Goal: Information Seeking & Learning: Find specific fact

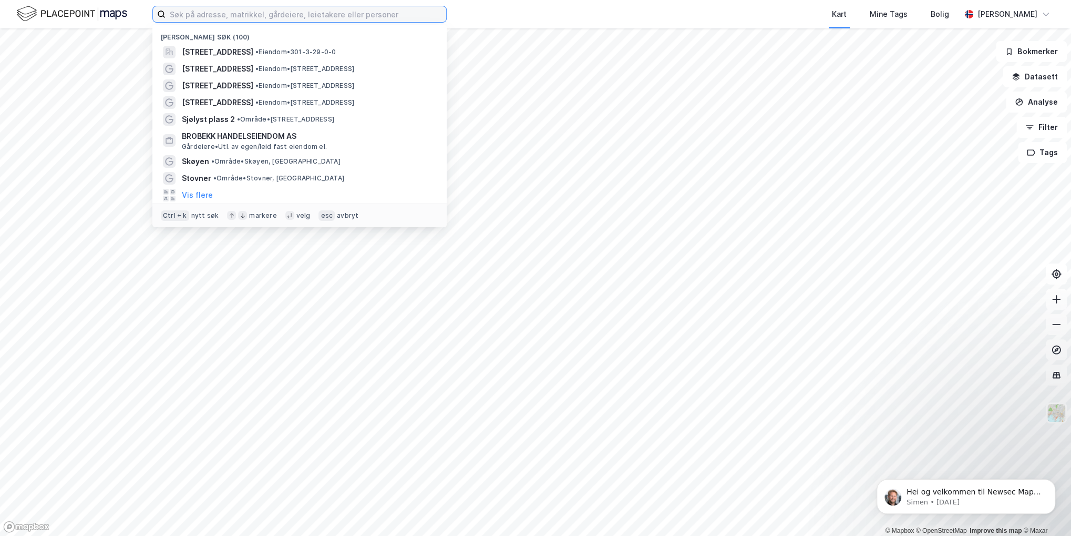
click at [235, 18] on input at bounding box center [306, 14] width 281 height 16
type input "[STREET_ADDRESS]"
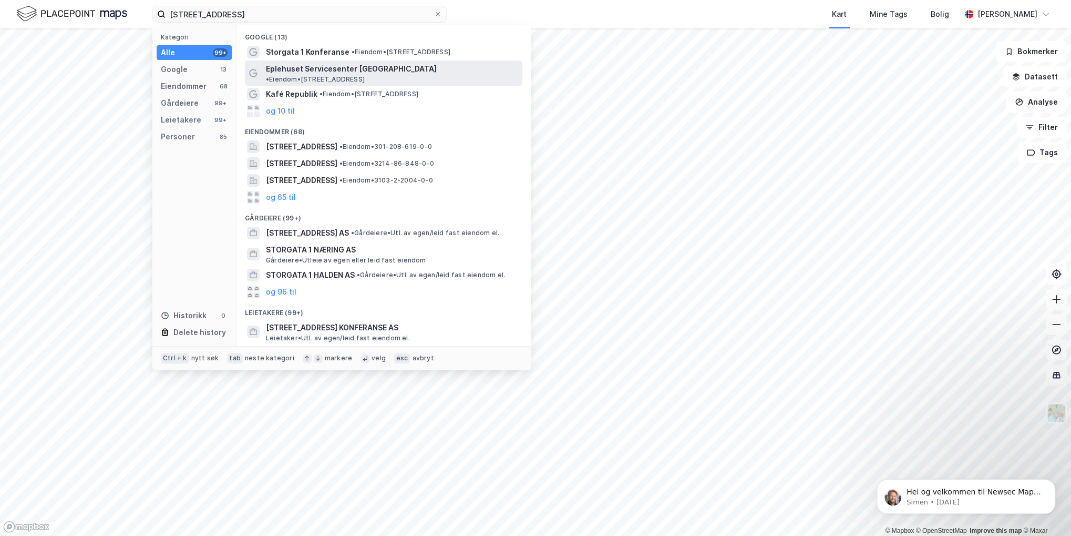
click at [286, 68] on span "Eplehuset Servicesenter [GEOGRAPHIC_DATA]" at bounding box center [351, 69] width 171 height 13
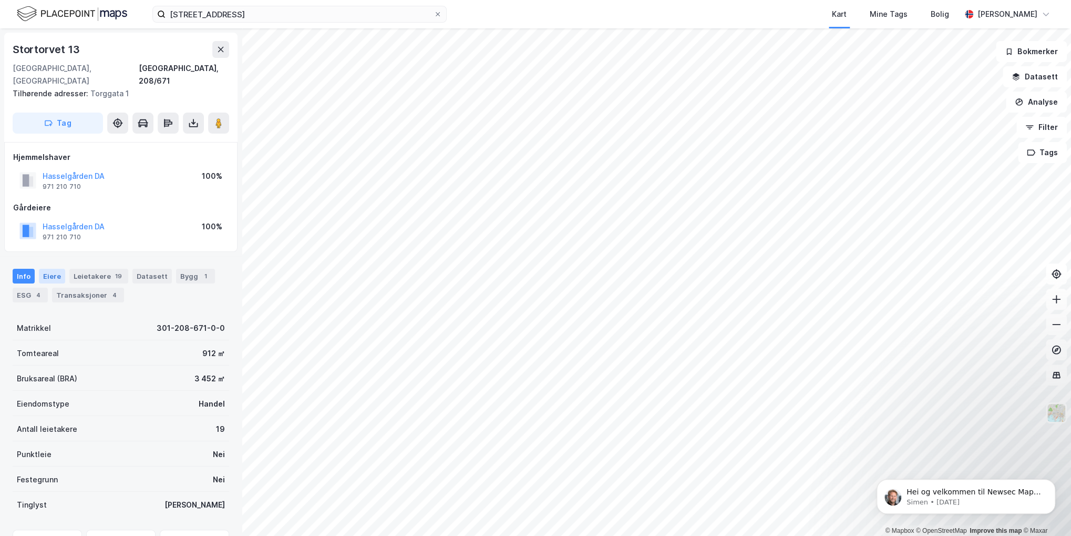
click at [53, 269] on div "Eiere" at bounding box center [52, 276] width 26 height 15
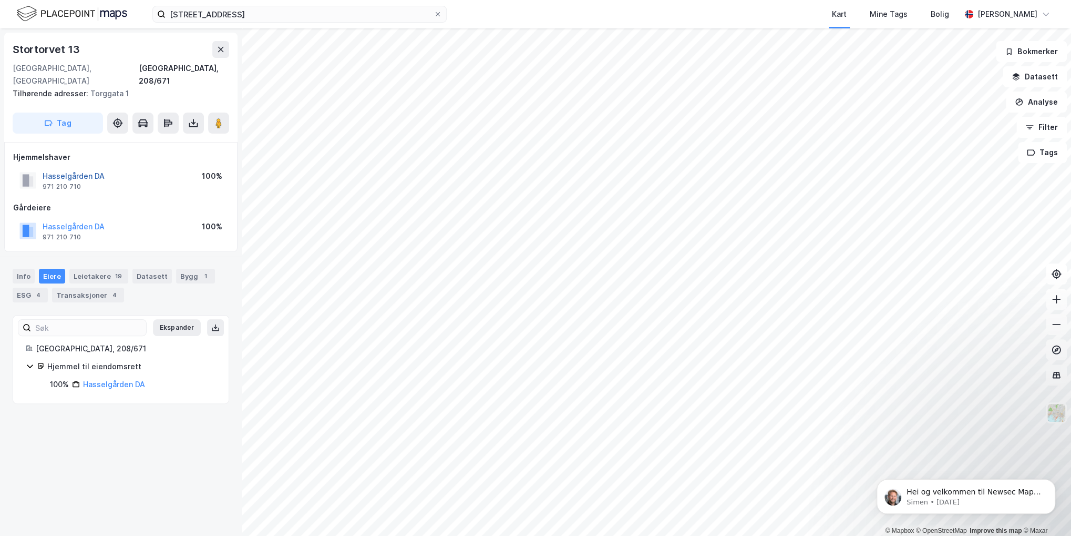
click at [0, 0] on button "Hasselgården DA" at bounding box center [0, 0] width 0 height 0
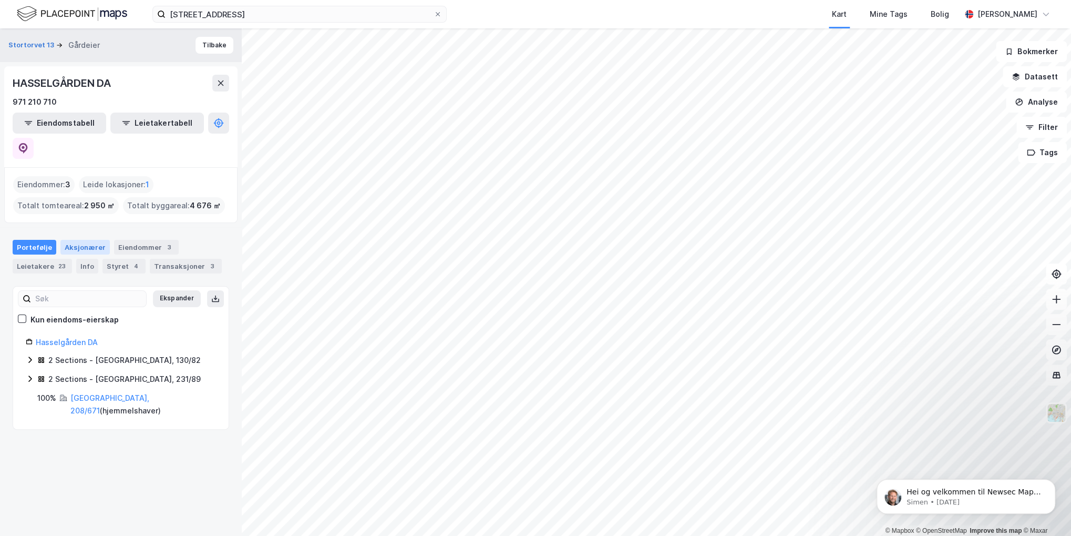
click at [91, 240] on div "Aksjonærer" at bounding box center [84, 247] width 49 height 15
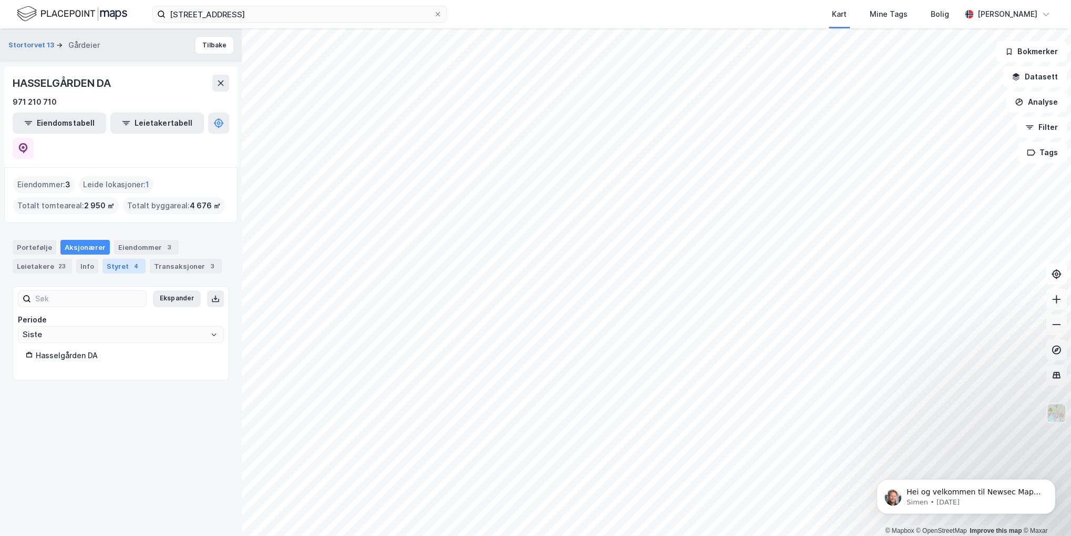
click at [120, 259] on div "Styret 4" at bounding box center [123, 266] width 43 height 15
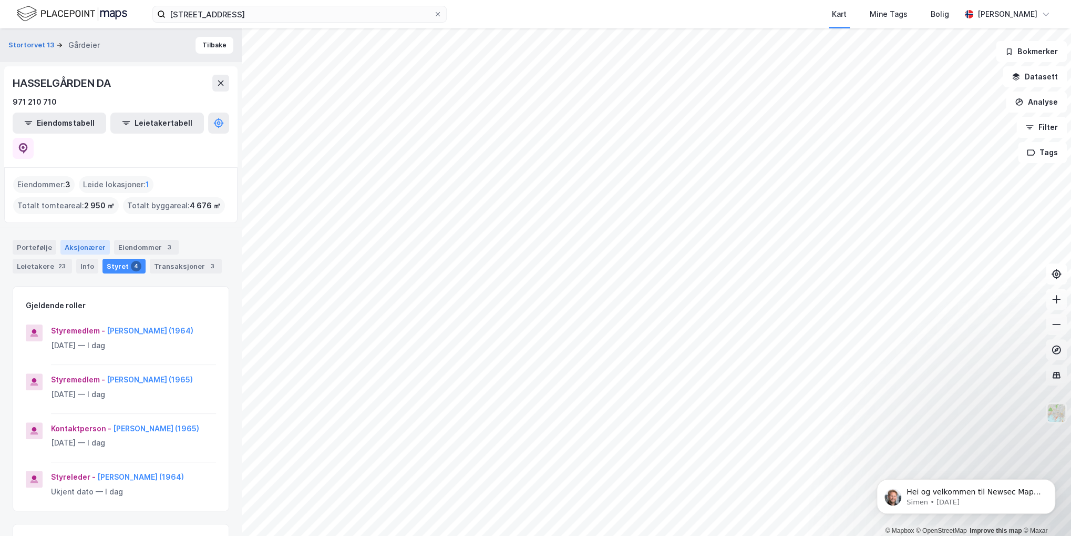
click at [70, 240] on div "Aksjonærer" at bounding box center [84, 247] width 49 height 15
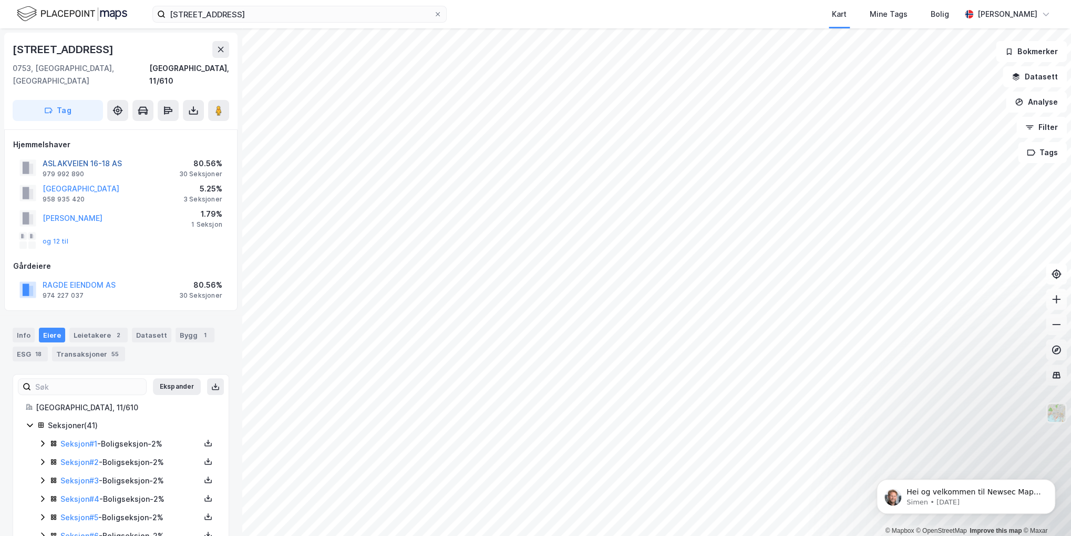
click at [0, 0] on button "ASLAKVEIEN 16-18 AS" at bounding box center [0, 0] width 0 height 0
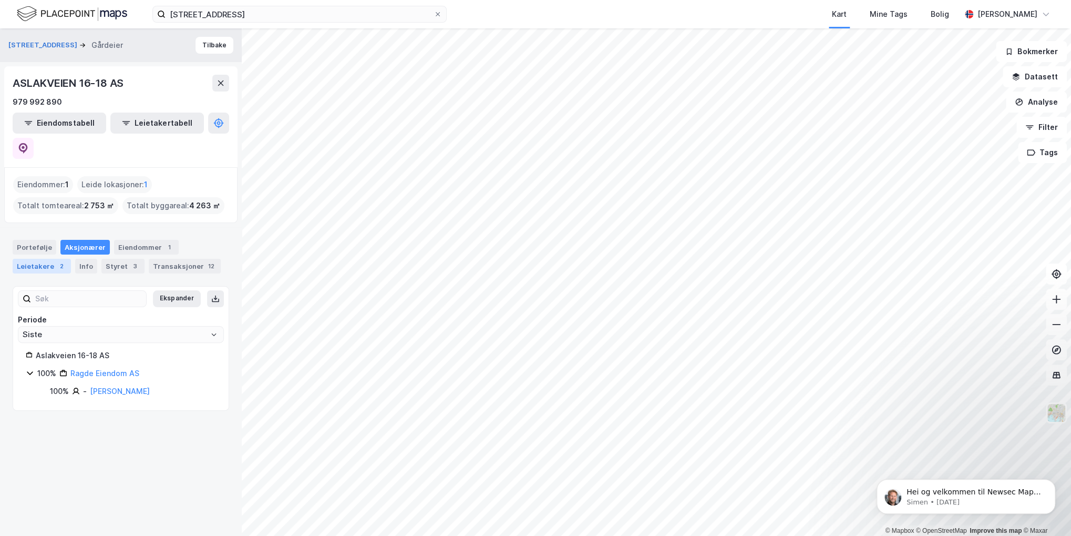
click at [22, 259] on div "Leietakere 2" at bounding box center [42, 266] width 58 height 15
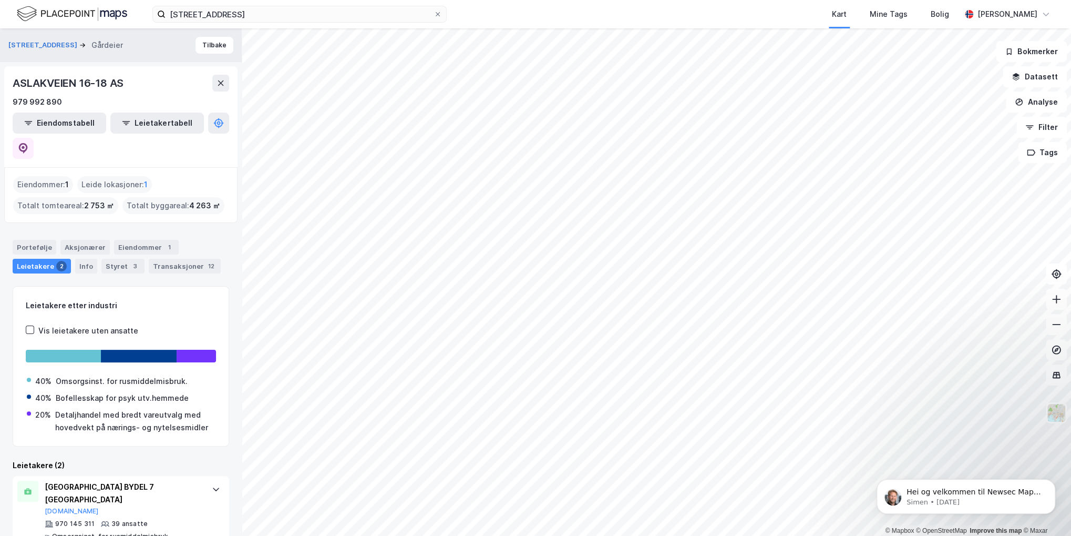
scroll to position [56, 0]
